Goal: Complete application form: Complete application form

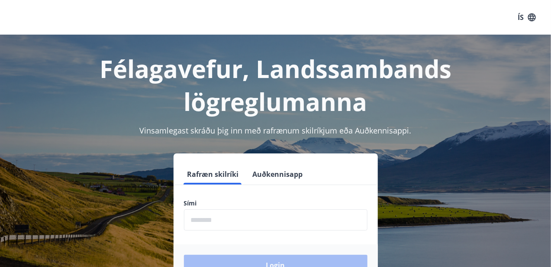
click at [218, 190] on form "Rafræn skilríki Auðkennisapp Sími ​ Login" at bounding box center [276, 225] width 204 height 122
click at [235, 219] on input "phone" at bounding box center [275, 219] width 183 height 21
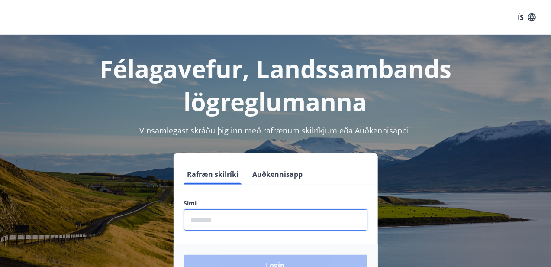
type input "********"
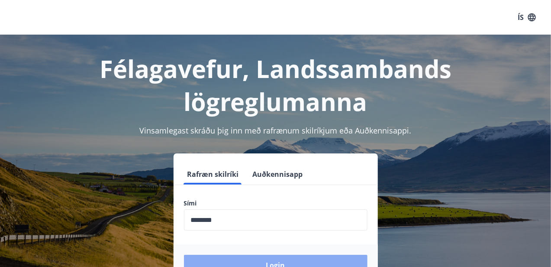
click at [263, 261] on button "Login" at bounding box center [275, 264] width 183 height 21
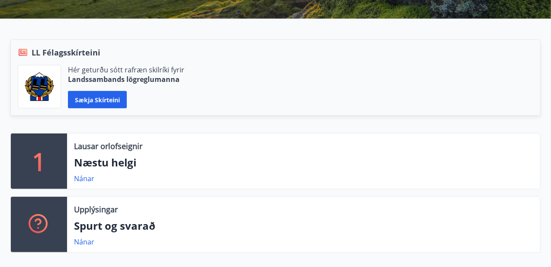
scroll to position [173, 0]
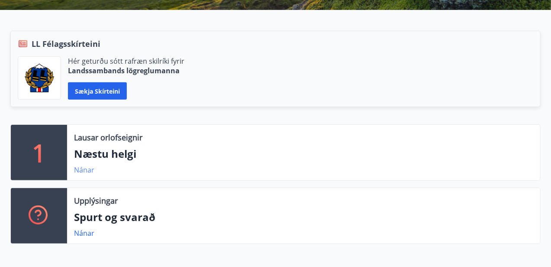
click at [80, 170] on link "Nánar" at bounding box center [84, 170] width 20 height 10
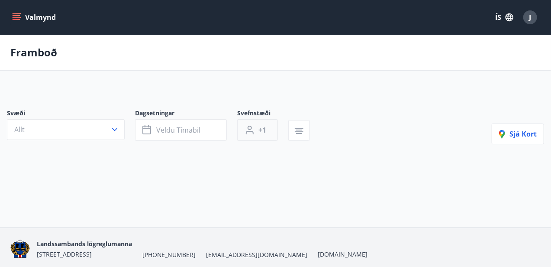
type input "*"
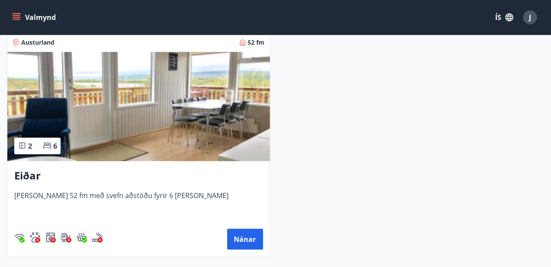
scroll to position [283, 0]
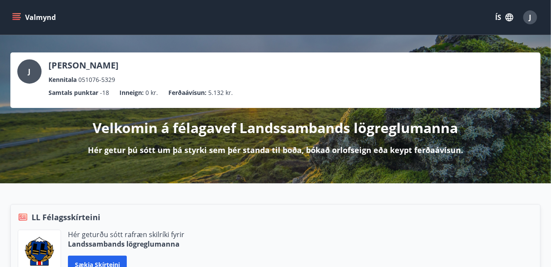
click at [16, 13] on icon "menu" at bounding box center [16, 17] width 9 height 9
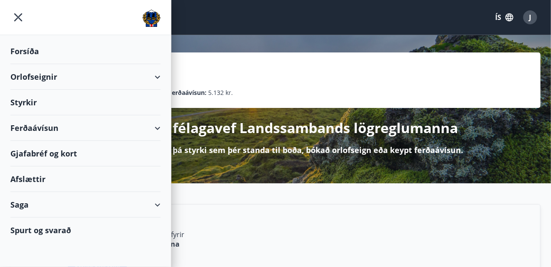
click at [48, 125] on div "Ferðaávísun" at bounding box center [85, 128] width 150 height 26
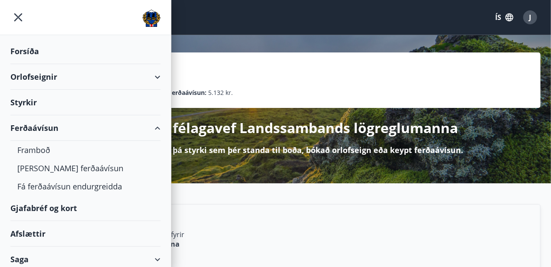
click at [27, 106] on div "Styrkir" at bounding box center [85, 103] width 150 height 26
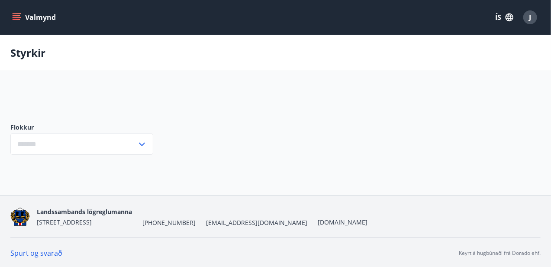
type input "***"
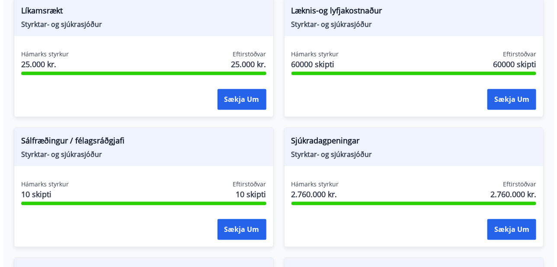
scroll to position [822, 0]
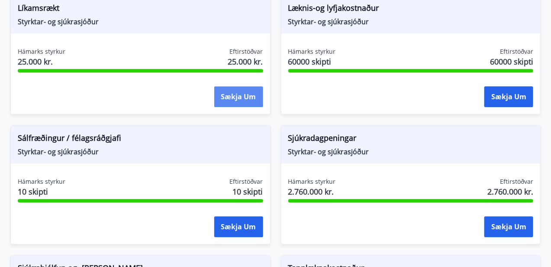
click at [244, 93] on button "Sækja um" at bounding box center [238, 96] width 49 height 21
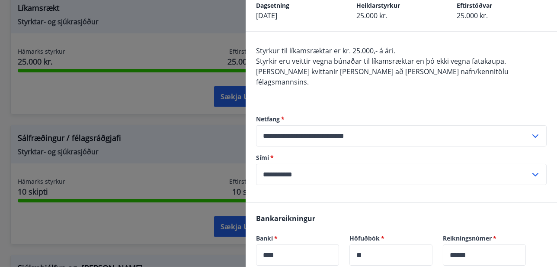
scroll to position [216, 0]
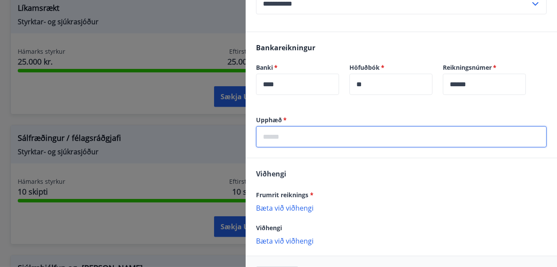
click at [312, 131] on input "text" at bounding box center [401, 136] width 291 height 21
type input "*****"
click at [392, 189] on div "Frumrit reiknings *" at bounding box center [401, 194] width 291 height 10
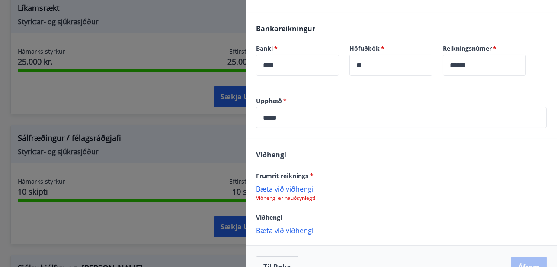
scroll to position [245, 0]
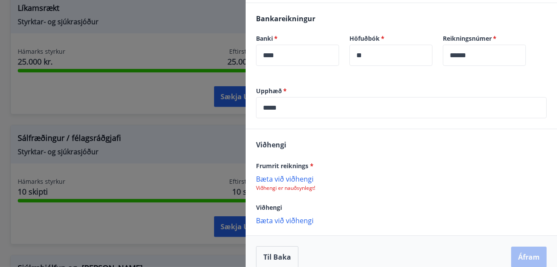
click at [273, 174] on p "Bæta við viðhengi" at bounding box center [401, 178] width 291 height 9
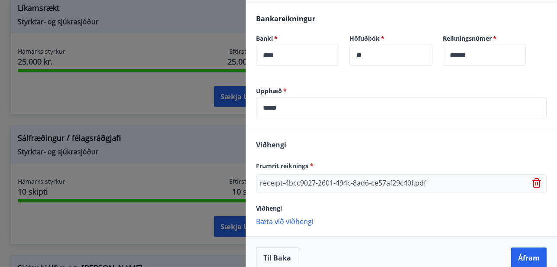
click at [354, 178] on p "receipt-4bcc9027-2601-494c-8ad6-ce57af29c40f.pdf" at bounding box center [343, 183] width 166 height 10
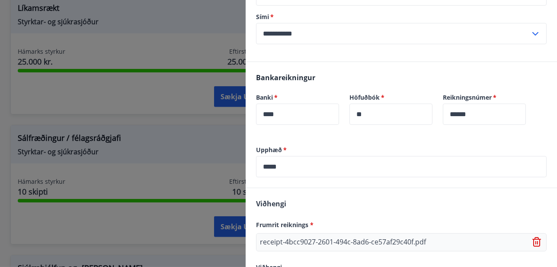
scroll to position [246, 0]
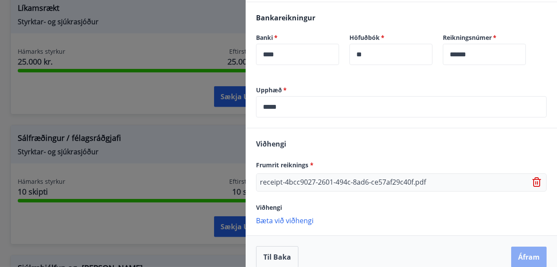
click at [518, 247] on button "Áfram" at bounding box center [528, 256] width 35 height 21
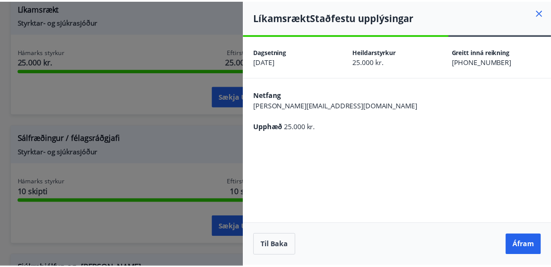
scroll to position [0, 0]
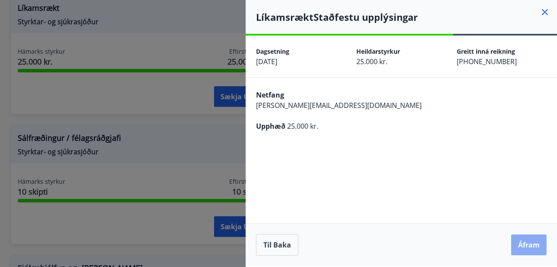
click at [525, 244] on button "Áfram" at bounding box center [528, 244] width 35 height 21
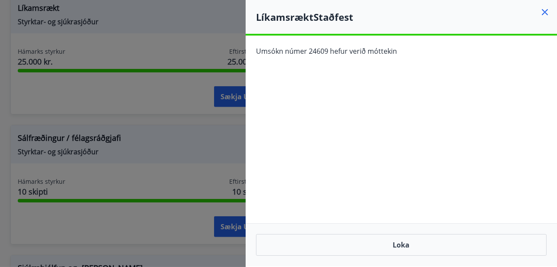
click at [547, 12] on icon at bounding box center [545, 12] width 10 height 10
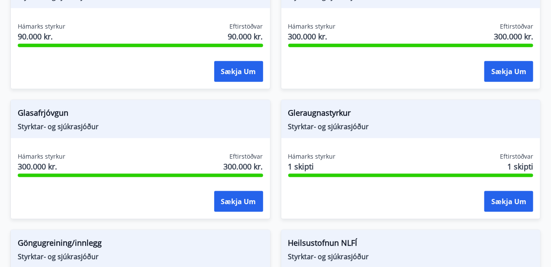
scroll to position [260, 0]
